Goal: Task Accomplishment & Management: Complete application form

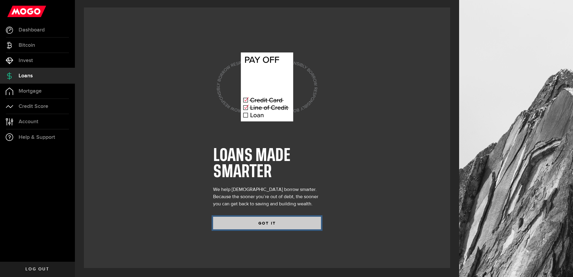
click at [255, 223] on button "GOT IT" at bounding box center [267, 223] width 108 height 13
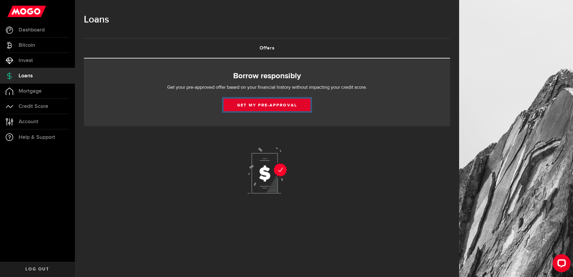
click at [254, 106] on link "Get my pre-approval" at bounding box center [267, 105] width 87 height 13
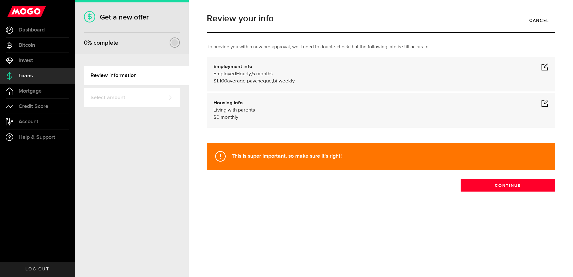
click at [546, 66] on span at bounding box center [545, 66] width 7 height 7
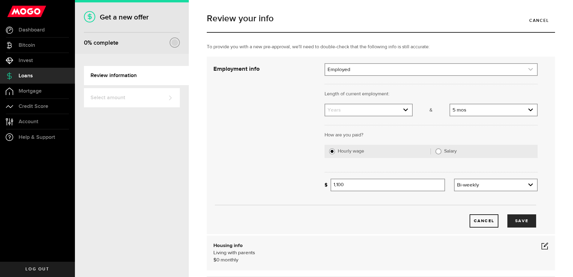
click at [393, 66] on link "expand select" at bounding box center [431, 69] width 212 height 11
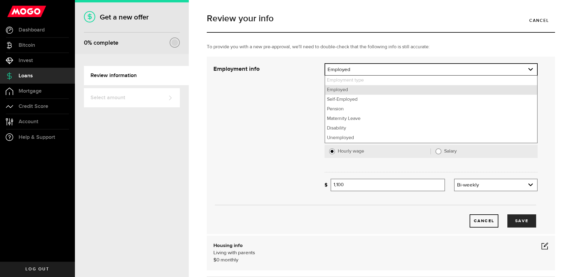
click at [370, 91] on li "Employed" at bounding box center [431, 90] width 212 height 10
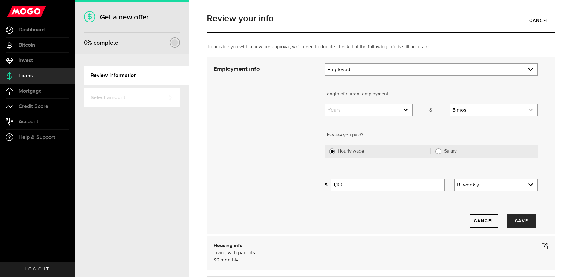
click at [471, 109] on link "expand select" at bounding box center [493, 109] width 87 height 11
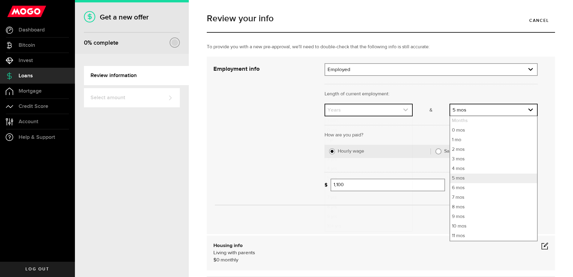
click at [366, 110] on link "expand select" at bounding box center [368, 109] width 87 height 11
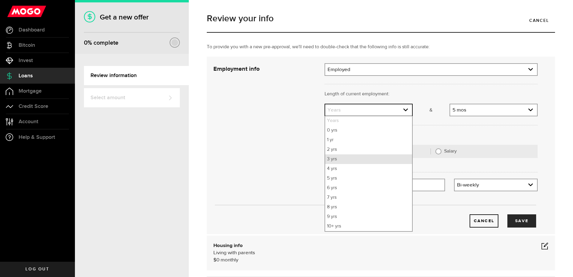
click at [349, 163] on li "3 yrs" at bounding box center [368, 159] width 87 height 10
select select "3"
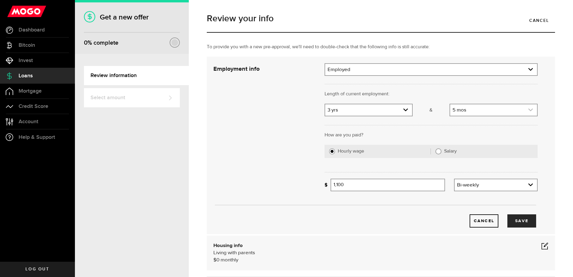
click at [499, 106] on link "expand select" at bounding box center [493, 109] width 87 height 11
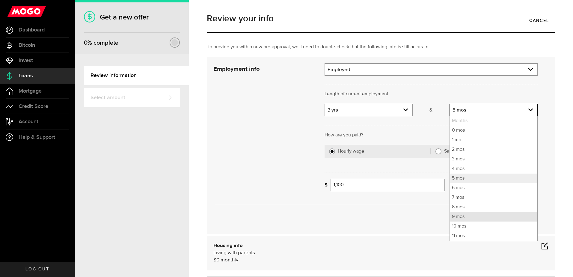
click at [470, 220] on li "9 mos" at bounding box center [493, 217] width 87 height 10
select select "9"
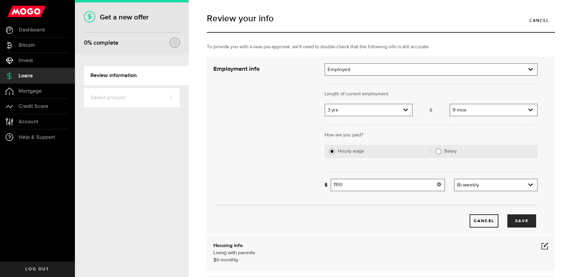
click at [397, 187] on input "1100" at bounding box center [388, 185] width 115 height 13
click at [511, 188] on link "expand select" at bounding box center [496, 184] width 82 height 11
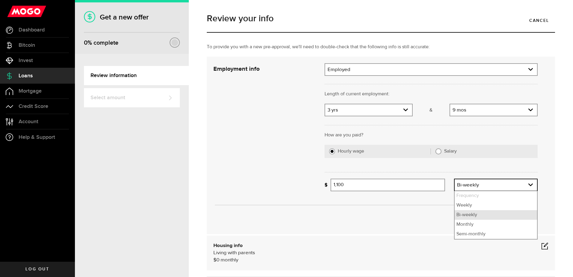
click at [479, 214] on li "Bi-weekly" at bounding box center [496, 215] width 82 height 10
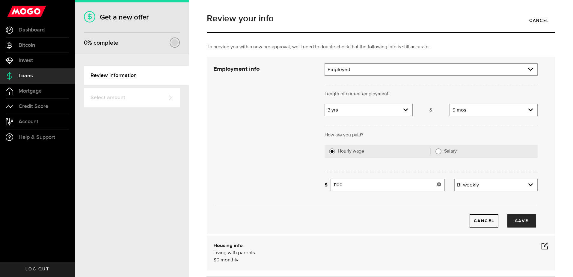
click at [308, 183] on div "Employment info Employment type What's your employment situation like? Employed…" at bounding box center [375, 145] width 333 height 164
type input "2,700"
click at [520, 223] on button "Save" at bounding box center [522, 220] width 29 height 13
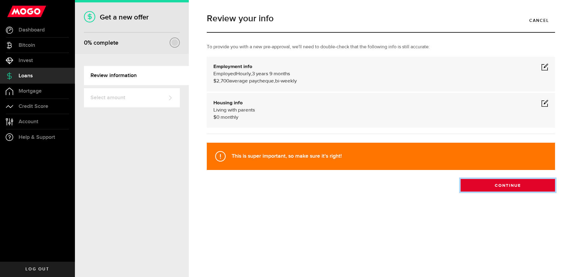
click at [503, 185] on button "Continue" at bounding box center [508, 185] width 94 height 13
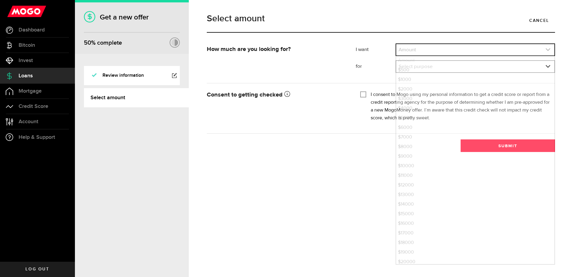
click at [422, 50] on link "expand select" at bounding box center [475, 49] width 158 height 11
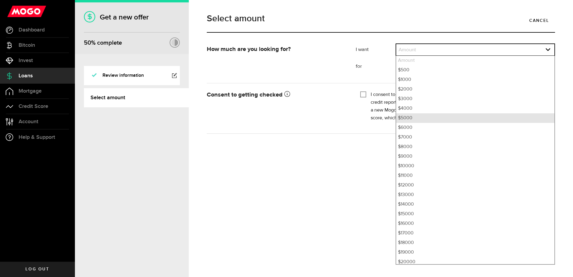
click at [407, 119] on li "$5000" at bounding box center [475, 118] width 158 height 10
select select "5000"
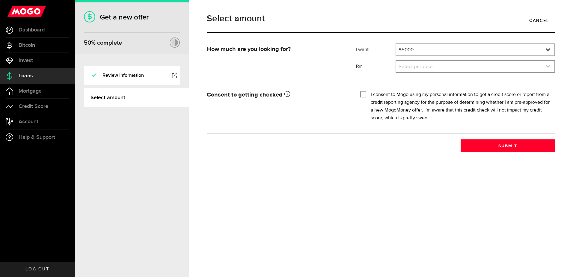
click at [414, 63] on link "expand select" at bounding box center [475, 66] width 158 height 11
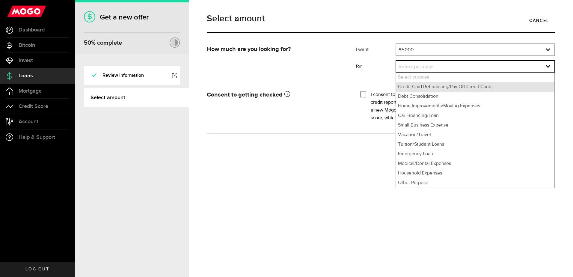
click at [417, 85] on li "Credit Card Refinancing/Pay Off Credit Cards" at bounding box center [475, 87] width 158 height 10
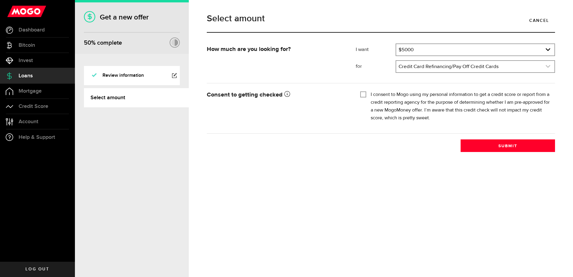
click at [420, 70] on link "expand select" at bounding box center [475, 66] width 158 height 11
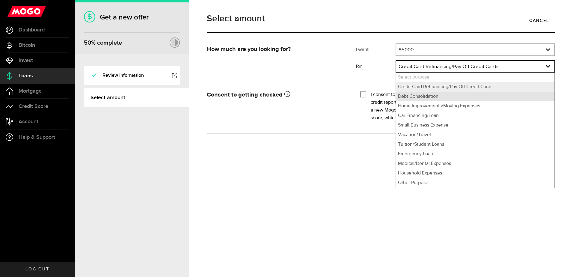
click at [420, 95] on li "Debt Consolidation" at bounding box center [475, 97] width 158 height 10
select select "Debt Consolidation"
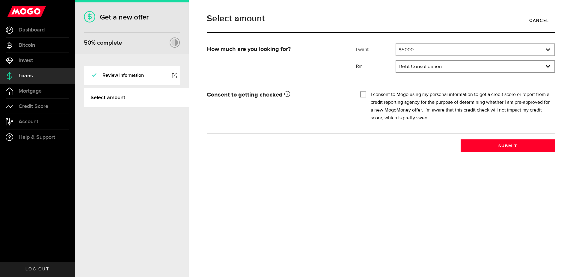
click at [420, 95] on label "I consent to Mogo using my personal information to get a credit score or report…" at bounding box center [461, 106] width 180 height 31
click at [366, 95] on input "I consent to Mogo using my personal information to get a credit score or report…" at bounding box center [363, 94] width 6 height 6
checkbox input "true"
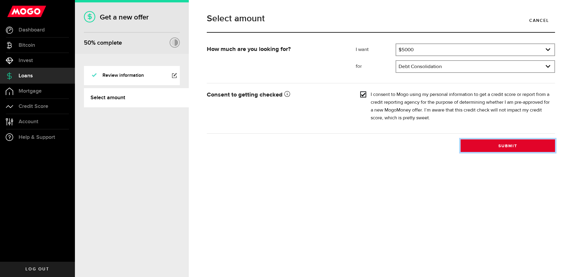
click at [492, 142] on button "Submit" at bounding box center [508, 145] width 94 height 13
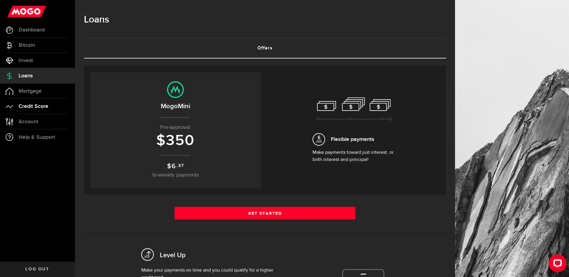
click at [45, 109] on span "Credit Score" at bounding box center [34, 106] width 30 height 5
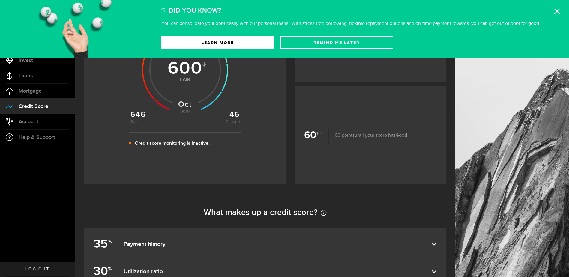
scroll to position [120, 0]
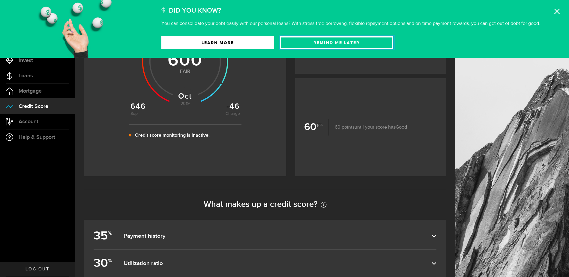
click at [322, 49] on button "Remind Me later" at bounding box center [336, 42] width 113 height 13
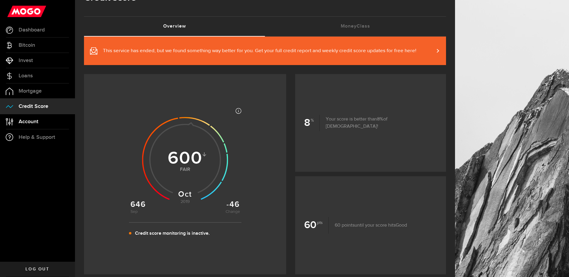
scroll to position [0, 0]
